Goal: Check status: Check status

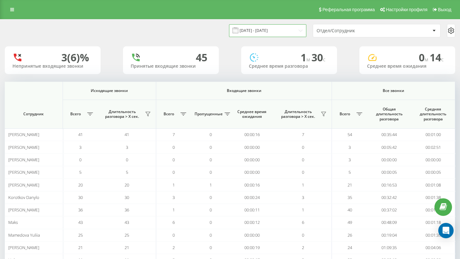
click at [272, 27] on input "[DATE] - [DATE]" at bounding box center [267, 30] width 77 height 12
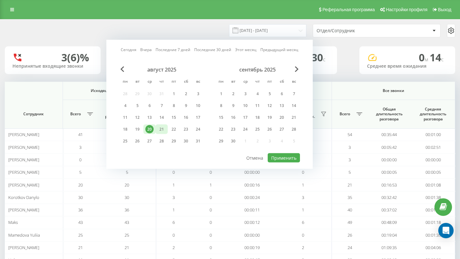
click at [160, 131] on div "21" at bounding box center [161, 129] width 8 height 8
click at [277, 157] on button "Применить" at bounding box center [283, 157] width 32 height 9
type input "[DATE] - [DATE]"
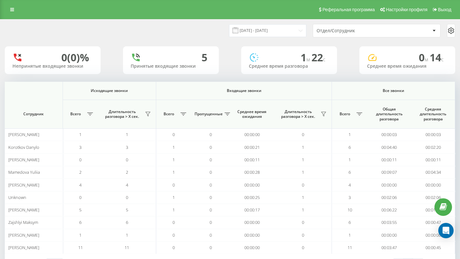
scroll to position [7, 0]
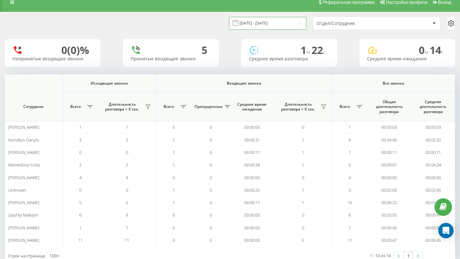
click at [278, 24] on input "[DATE] - [DATE]" at bounding box center [267, 23] width 77 height 12
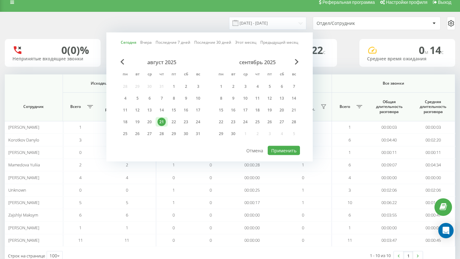
click at [148, 21] on div "[DATE] - [DATE] [DATE] [DATE] Последние 7 дней Последние 30 дней Этот месяц Пре…" at bounding box center [230, 23] width 450 height 13
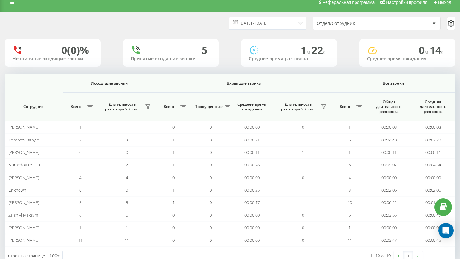
click at [389, 26] on div "Отдел/Сотрудник" at bounding box center [354, 23] width 76 height 5
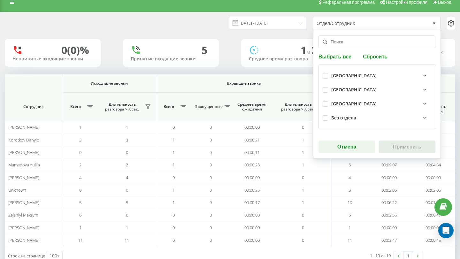
click at [345, 105] on div "[GEOGRAPHIC_DATA]" at bounding box center [353, 103] width 45 height 5
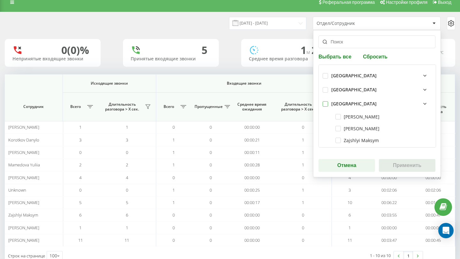
click at [326, 101] on label at bounding box center [324, 101] width 5 height 0
checkbox input "true"
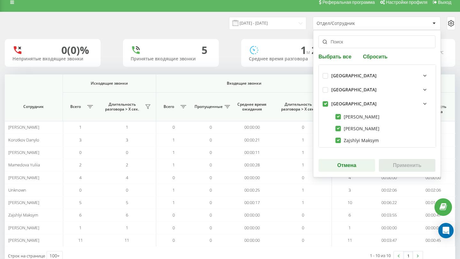
checkbox input "true"
click at [403, 165] on button "Применить" at bounding box center [407, 165] width 56 height 13
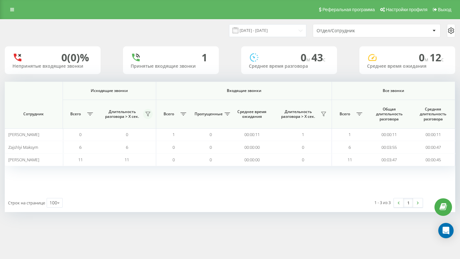
click at [147, 117] on button at bounding box center [148, 114] width 10 height 10
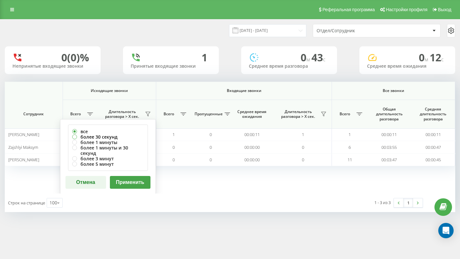
click at [109, 136] on label "более 30 секунд" at bounding box center [107, 136] width 71 height 5
radio input "true"
click at [123, 178] on button "Применить" at bounding box center [130, 182] width 41 height 13
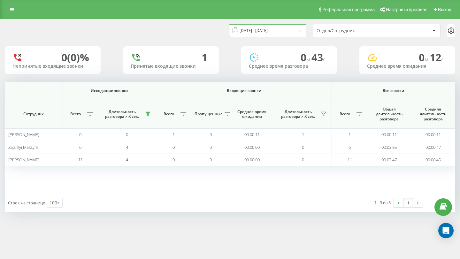
click at [287, 31] on input "[DATE] - [DATE]" at bounding box center [267, 30] width 77 height 12
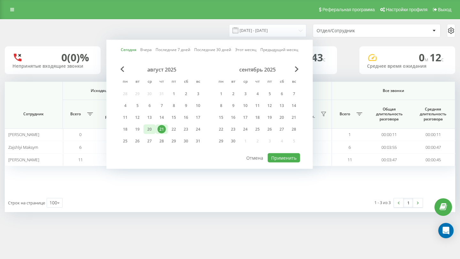
click at [151, 128] on div "20" at bounding box center [149, 129] width 8 height 8
click at [291, 156] on button "Применить" at bounding box center [283, 157] width 32 height 9
type input "[DATE] - [DATE]"
